Goal: Task Accomplishment & Management: Manage account settings

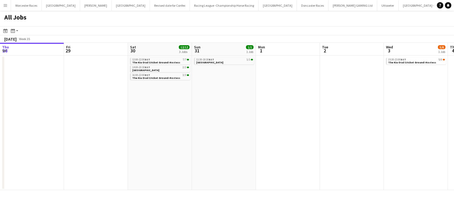
scroll to position [0, 247]
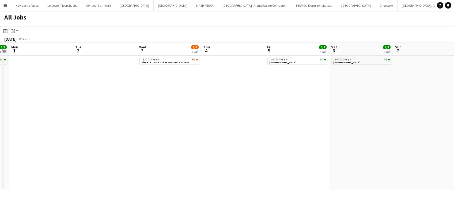
click at [238, 134] on app-date-cell at bounding box center [233, 123] width 64 height 135
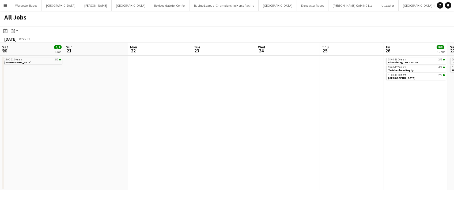
scroll to position [0, 209]
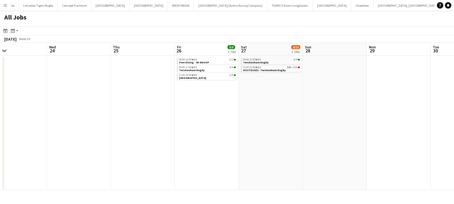
click at [4, 4] on app-icon "Menu" at bounding box center [5, 5] width 4 height 4
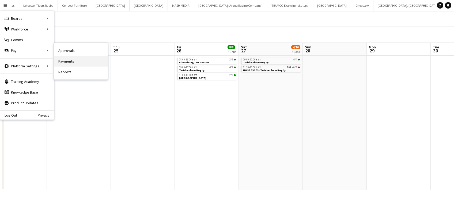
click at [65, 59] on link "Payments" at bounding box center [81, 61] width 54 height 11
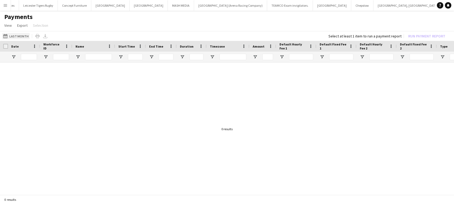
click at [5, 36] on app-icon "Last Month" at bounding box center [6, 36] width 6 height 4
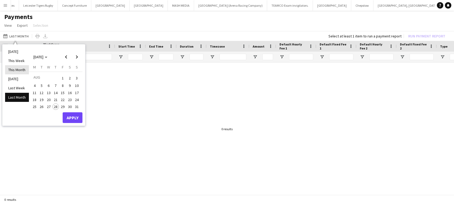
click at [10, 69] on li "This Month" at bounding box center [17, 69] width 24 height 9
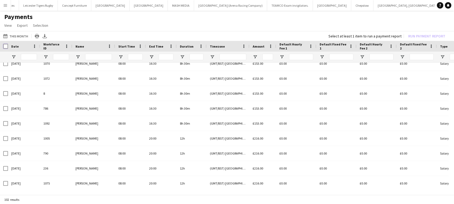
scroll to position [23, 0]
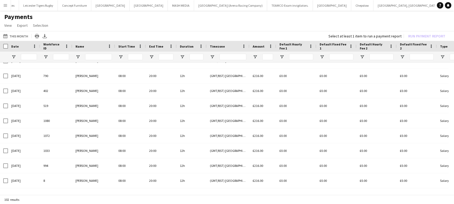
click at [322, 150] on div "£0.00" at bounding box center [336, 150] width 40 height 15
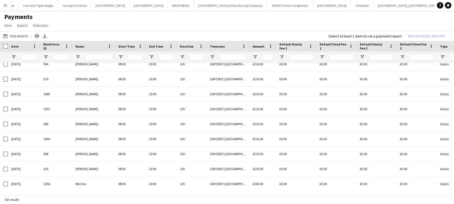
scroll to position [171, 0]
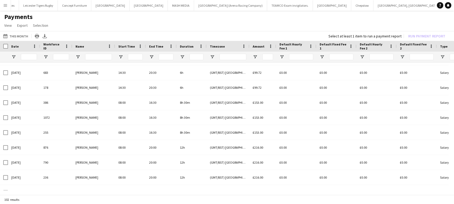
scroll to position [687, 0]
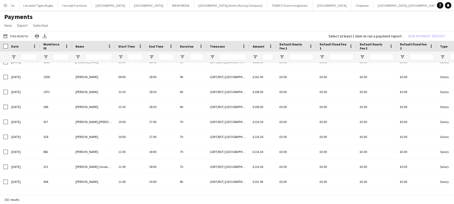
click at [313, 146] on div "£0.00" at bounding box center [296, 152] width 40 height 15
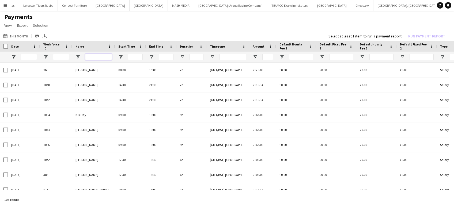
click at [94, 54] on input "Name Filter Input" at bounding box center [98, 57] width 27 height 6
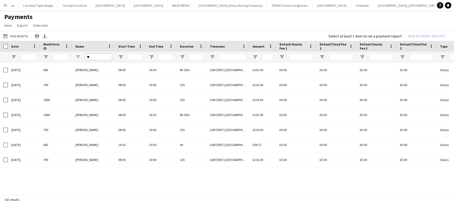
scroll to position [0, 0]
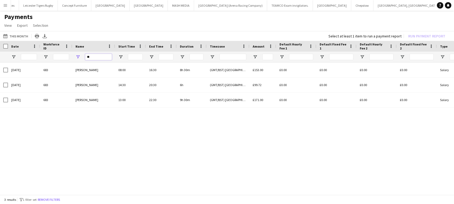
type input "*"
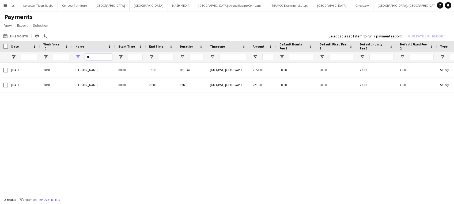
type input "*"
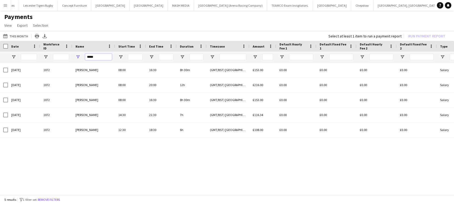
click at [99, 55] on input "*****" at bounding box center [98, 57] width 27 height 6
type input "*"
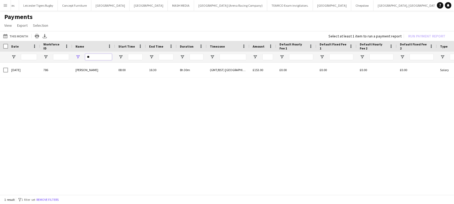
type input "*"
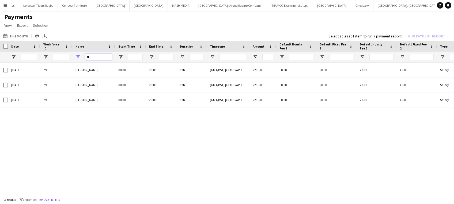
type input "*"
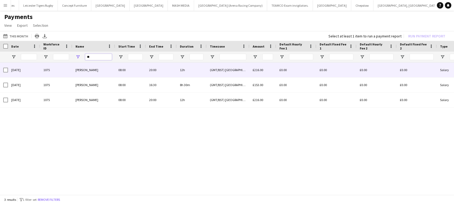
type input "*"
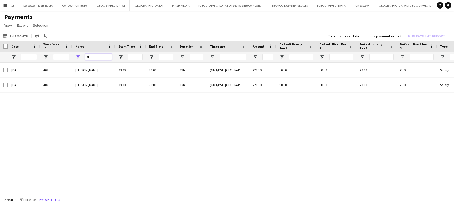
type input "*"
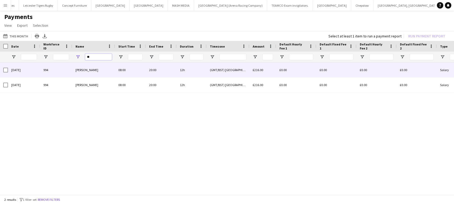
type input "*"
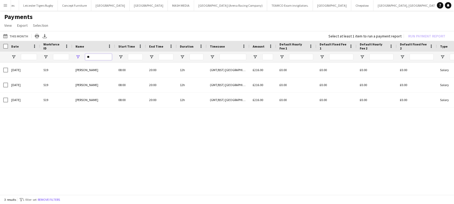
type input "*"
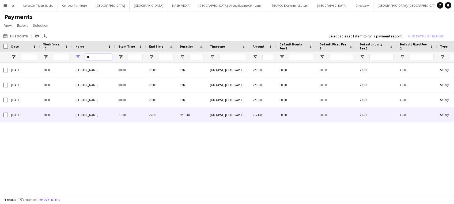
type input "*"
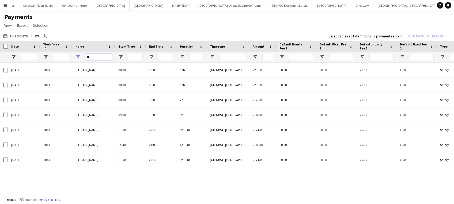
type input "*"
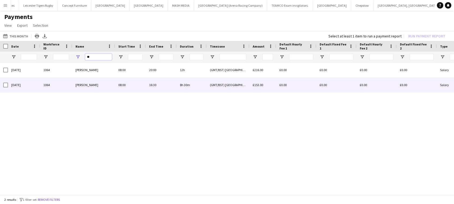
type input "*"
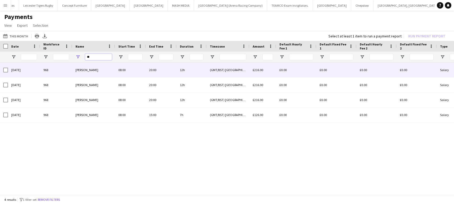
type input "*"
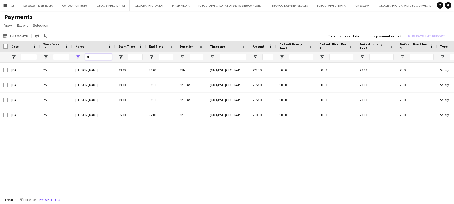
type input "*"
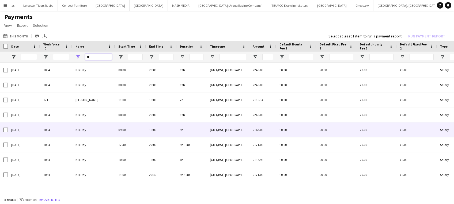
type input "*"
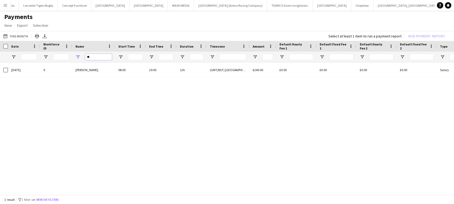
type input "*"
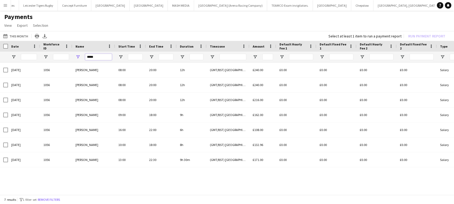
click at [99, 55] on input "*****" at bounding box center [98, 57] width 27 height 6
type input "*"
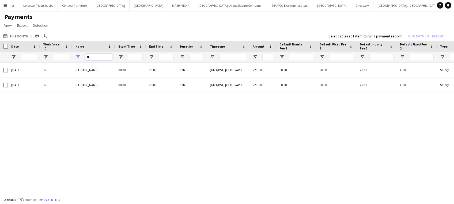
type input "*"
click at [93, 56] on input "***" at bounding box center [98, 57] width 27 height 6
type input "*"
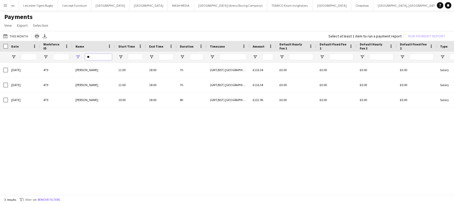
type input "*"
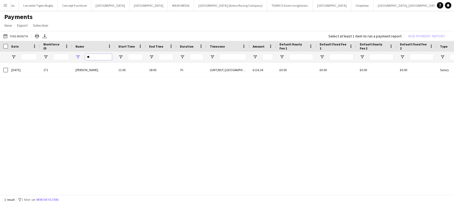
type input "*"
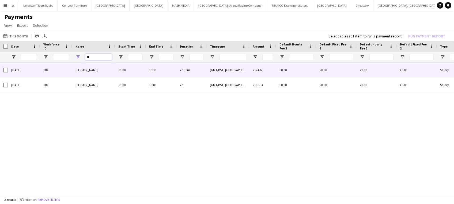
type input "*"
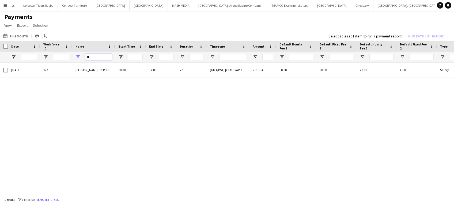
type input "*"
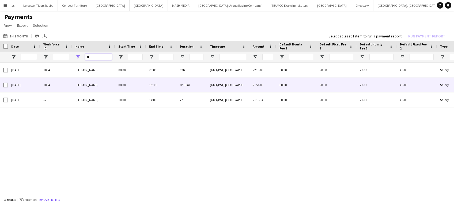
type input "*"
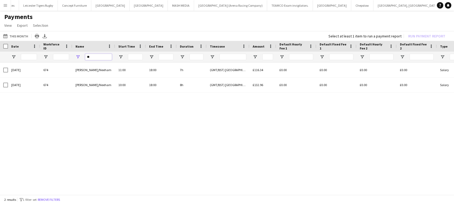
type input "*"
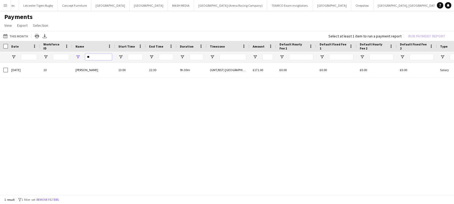
type input "*"
